Goal: Navigation & Orientation: Find specific page/section

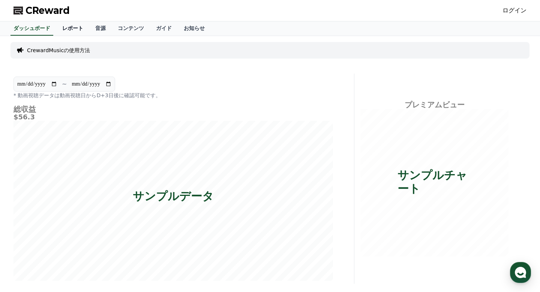
click at [73, 28] on link "レポート" at bounding box center [72, 28] width 33 height 14
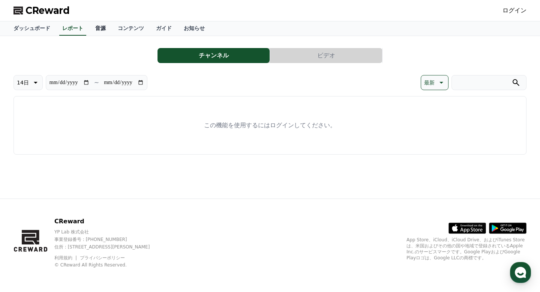
click at [98, 33] on link "音源" at bounding box center [100, 28] width 23 height 14
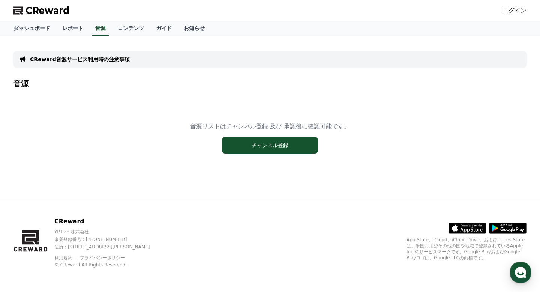
click at [62, 21] on div at bounding box center [270, 21] width 540 height 0
click at [36, 32] on link "ダッシュボード" at bounding box center [32, 28] width 49 height 14
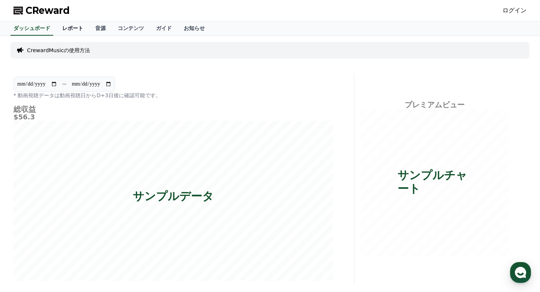
click at [75, 31] on link "レポート" at bounding box center [72, 28] width 33 height 14
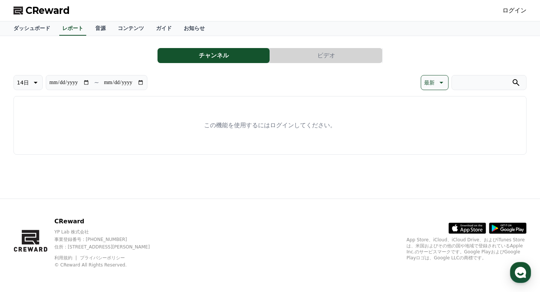
click at [510, 9] on link "ログイン" at bounding box center [515, 10] width 24 height 9
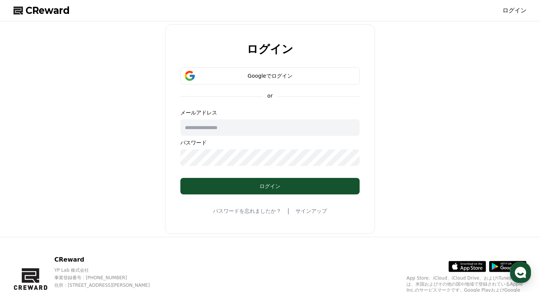
click at [238, 127] on input "text" at bounding box center [270, 127] width 179 height 17
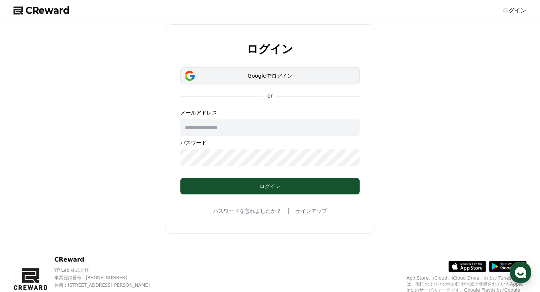
click at [248, 80] on button "Googleでログイン" at bounding box center [270, 75] width 179 height 17
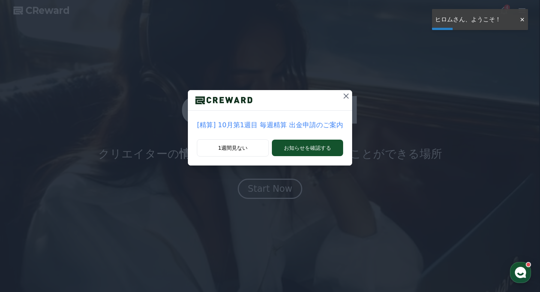
click at [342, 96] on icon at bounding box center [346, 96] width 9 height 9
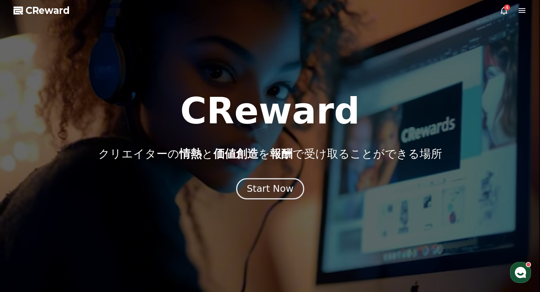
click at [277, 190] on div "Start Now" at bounding box center [270, 188] width 47 height 13
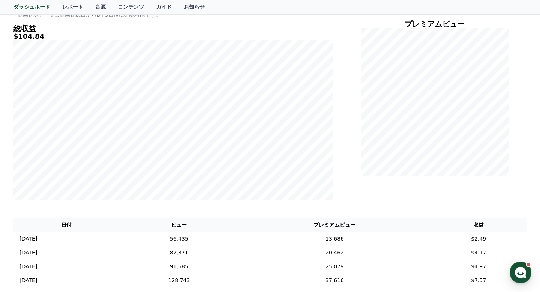
scroll to position [95, 0]
